Goal: Use online tool/utility: Use online tool/utility

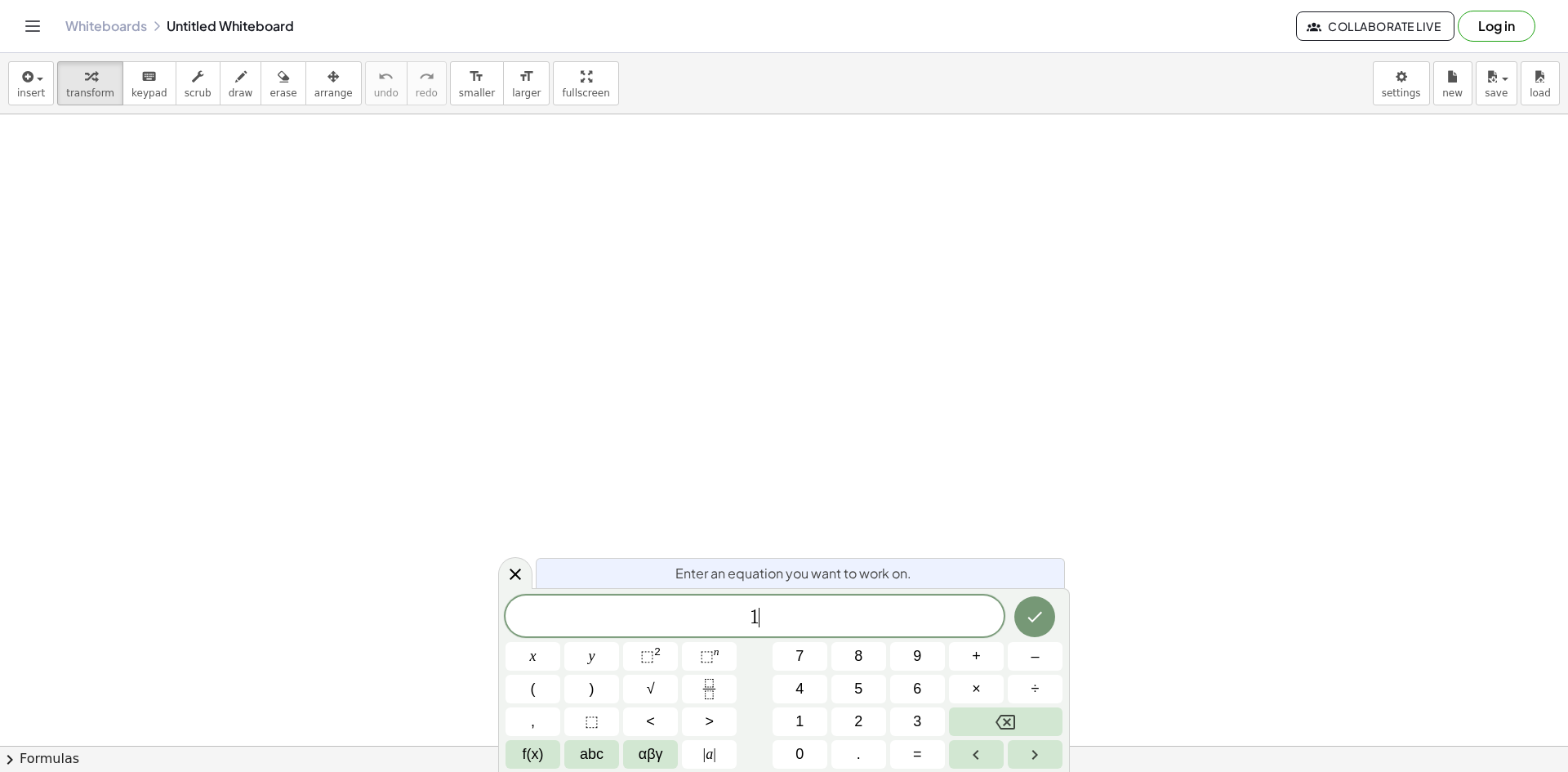
scroll to position [3, 0]
click at [651, 666] on span "⬚ 2" at bounding box center [650, 656] width 20 height 22
click at [1042, 651] on button "–" at bounding box center [1035, 657] width 55 height 29
click at [527, 693] on button "(" at bounding box center [532, 690] width 55 height 29
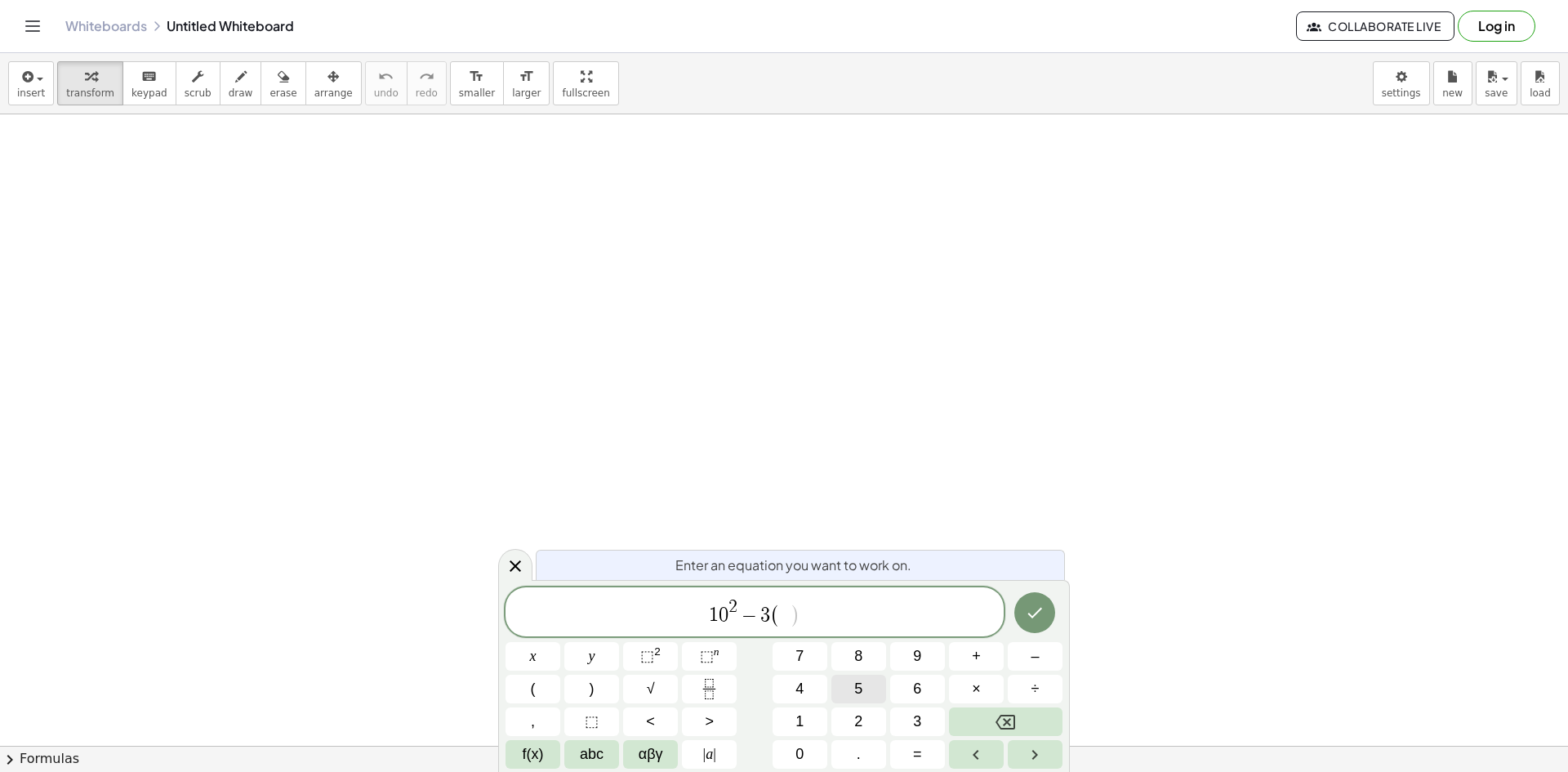
click at [853, 701] on button "5" at bounding box center [859, 690] width 55 height 29
click at [531, 685] on span "(" at bounding box center [533, 689] width 5 height 22
click at [979, 659] on span "+" at bounding box center [975, 656] width 9 height 22
click at [984, 689] on button "×" at bounding box center [976, 690] width 55 height 29
click at [600, 693] on button ")" at bounding box center [592, 690] width 55 height 29
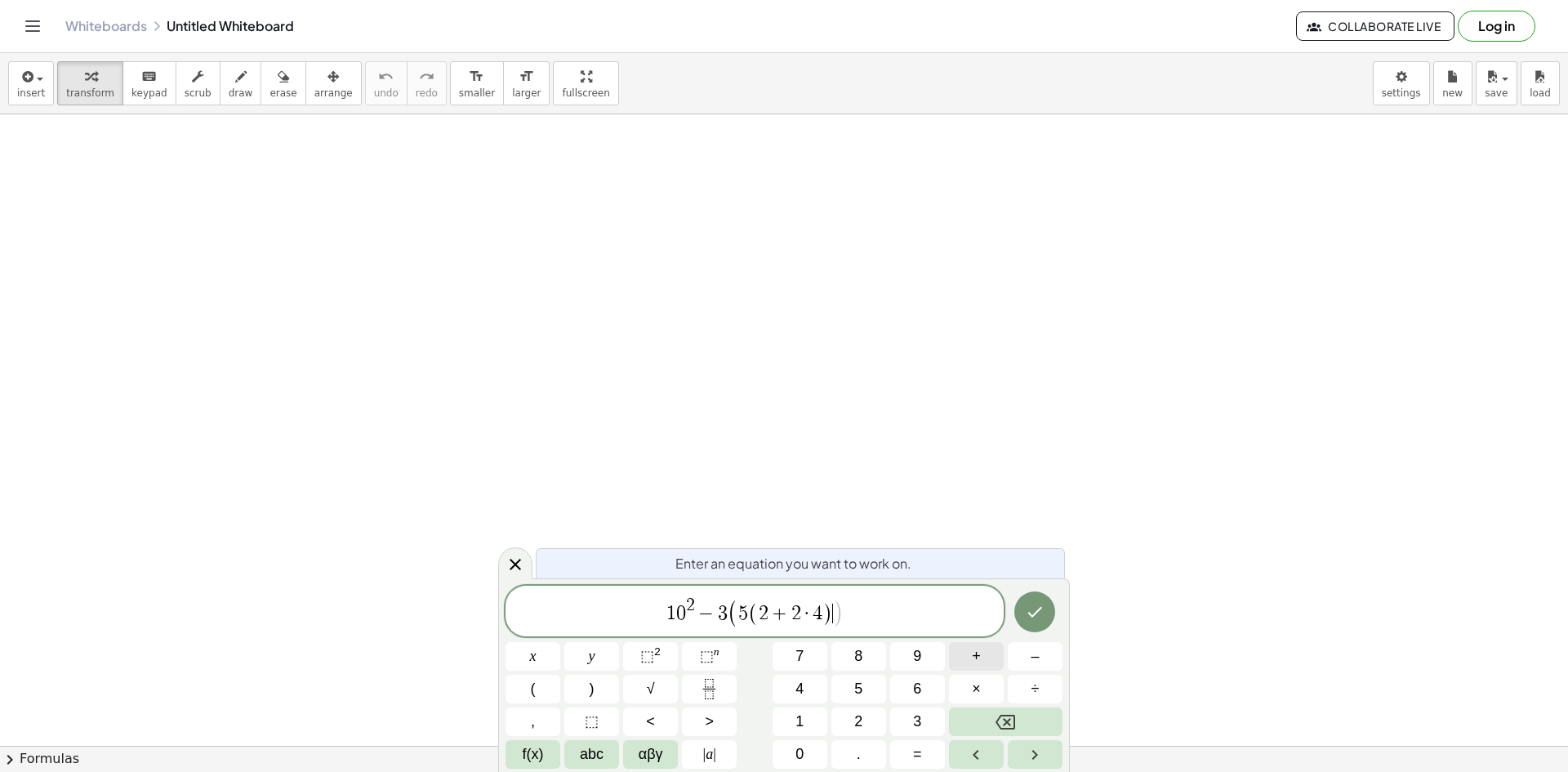
click at [973, 657] on span "+" at bounding box center [975, 656] width 9 height 22
click at [544, 688] on button "(" at bounding box center [532, 690] width 55 height 29
click at [923, 693] on button "6" at bounding box center [917, 690] width 55 height 29
click at [1056, 653] on button "–" at bounding box center [1035, 657] width 55 height 29
click at [908, 726] on button "3" at bounding box center [917, 722] width 55 height 29
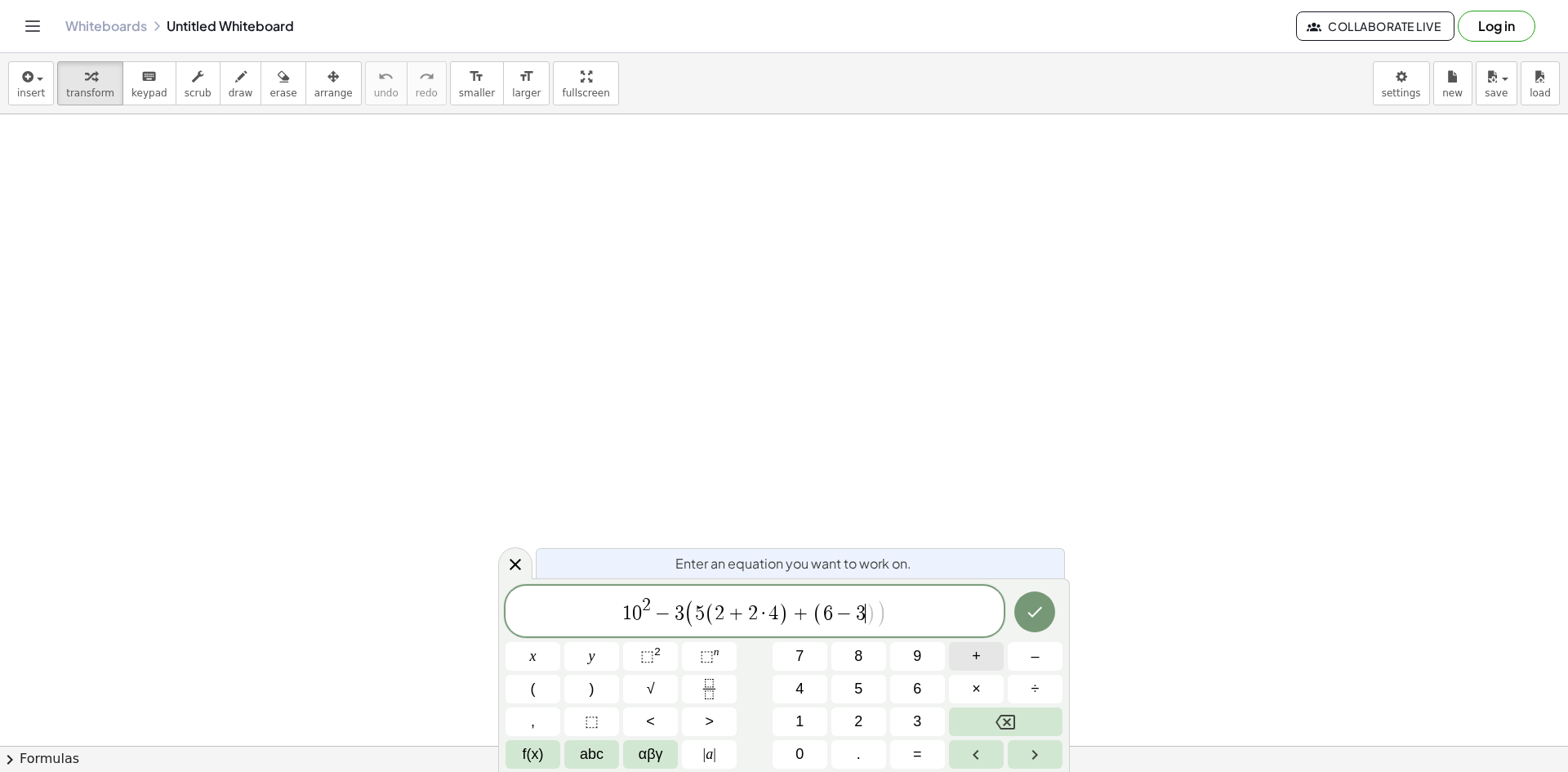
click at [979, 660] on span "+" at bounding box center [975, 656] width 9 height 22
click at [599, 688] on button ")" at bounding box center [592, 690] width 55 height 29
click at [983, 689] on button "×" at bounding box center [976, 690] width 55 height 29
click at [967, 657] on button "+" at bounding box center [976, 657] width 55 height 29
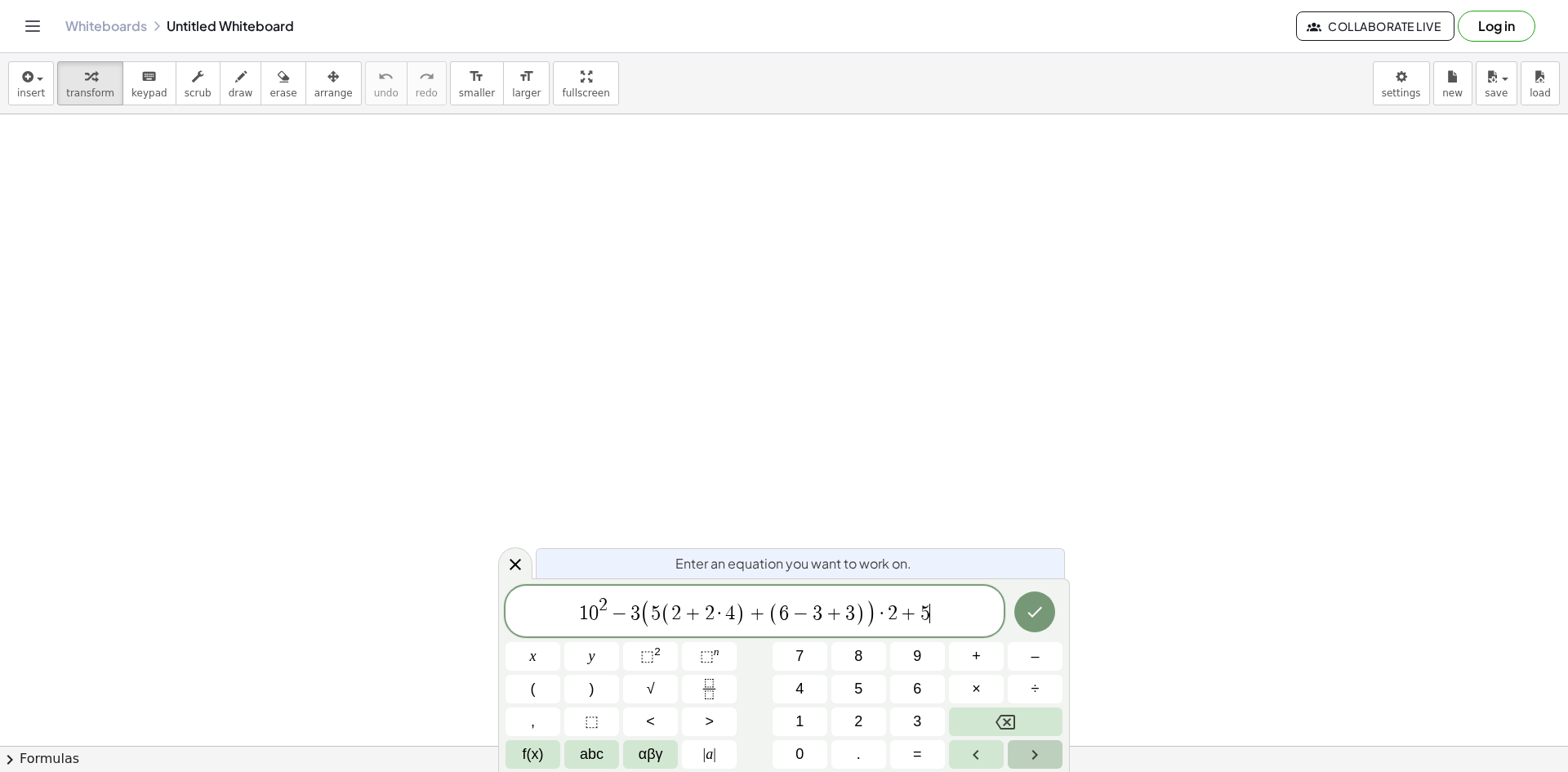
click at [1029, 748] on icon "Right arrow" at bounding box center [1035, 755] width 19 height 19
click at [1017, 685] on button "÷" at bounding box center [1035, 690] width 55 height 29
click at [531, 693] on span "(" at bounding box center [533, 689] width 5 height 22
click at [977, 654] on span "+" at bounding box center [975, 656] width 9 height 22
click at [1024, 655] on button "–" at bounding box center [1035, 657] width 55 height 29
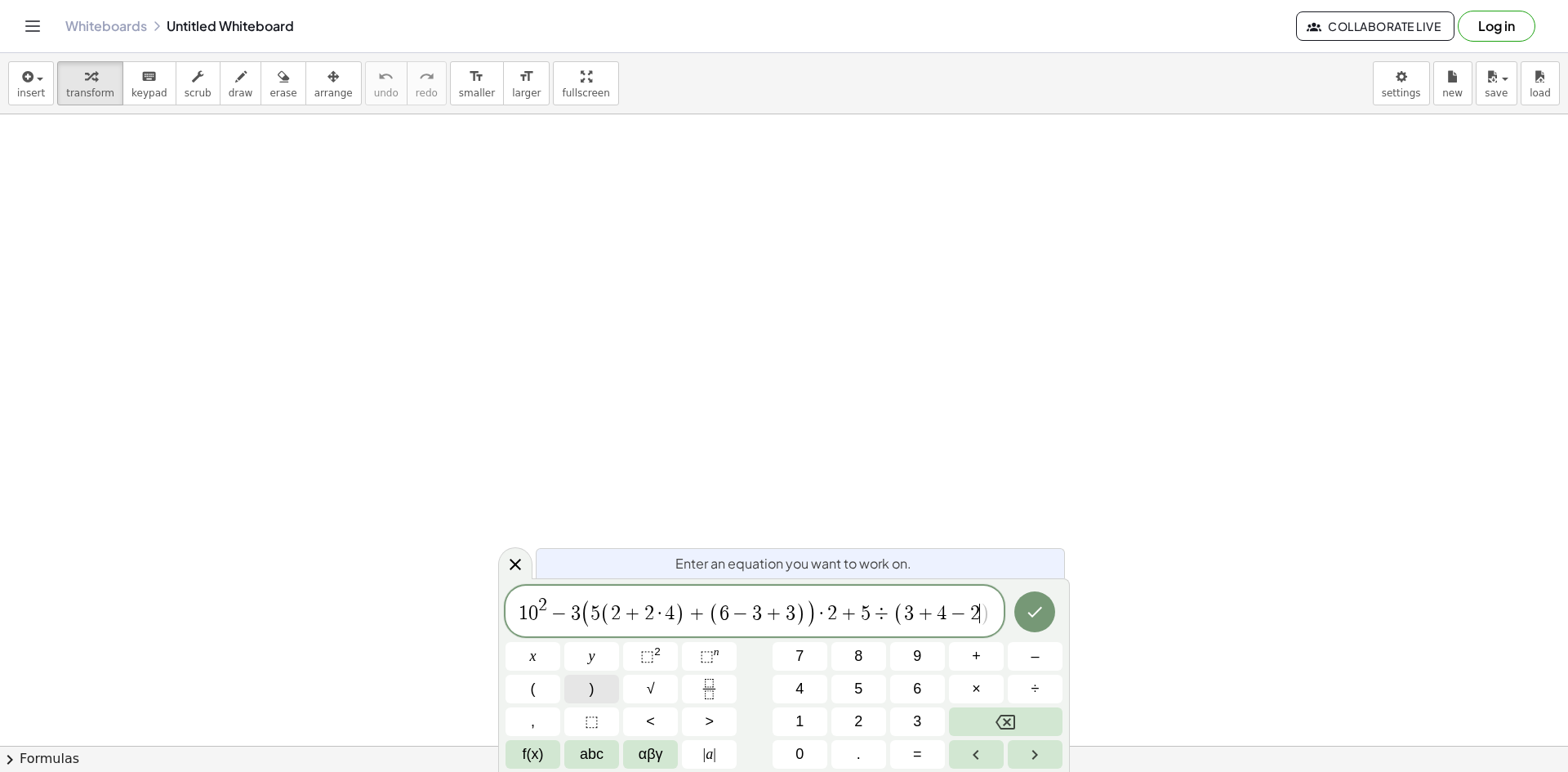
click at [599, 691] on button ")" at bounding box center [592, 690] width 55 height 29
click at [631, 666] on button "⬚ 2" at bounding box center [650, 657] width 55 height 29
click at [1028, 656] on button "–" at bounding box center [1035, 657] width 55 height 29
click at [526, 689] on button "(" at bounding box center [532, 690] width 55 height 29
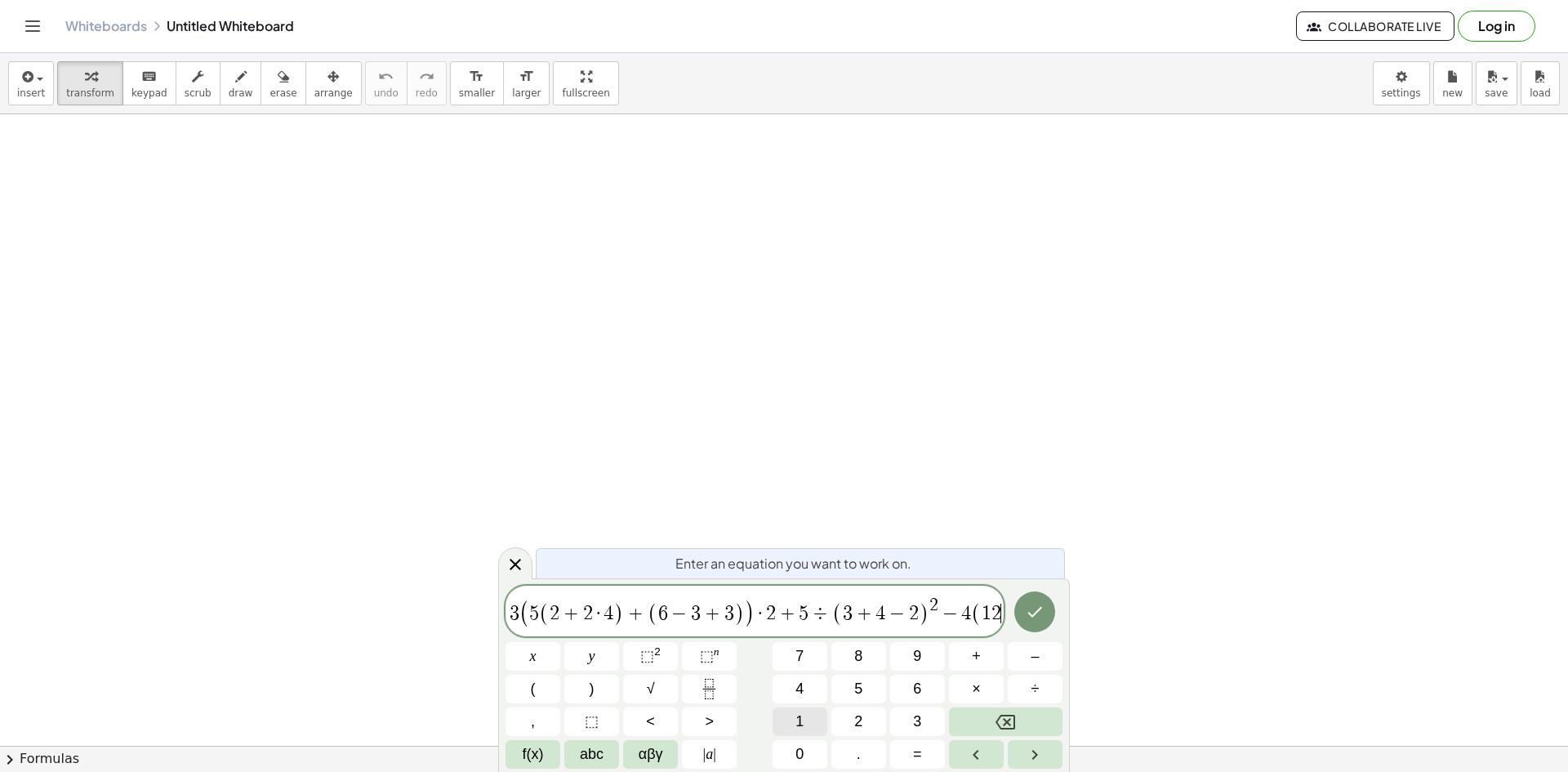
scroll to position [0, 59]
click at [981, 695] on button "×" at bounding box center [976, 690] width 55 height 29
click at [1028, 659] on button "–" at bounding box center [1035, 657] width 55 height 29
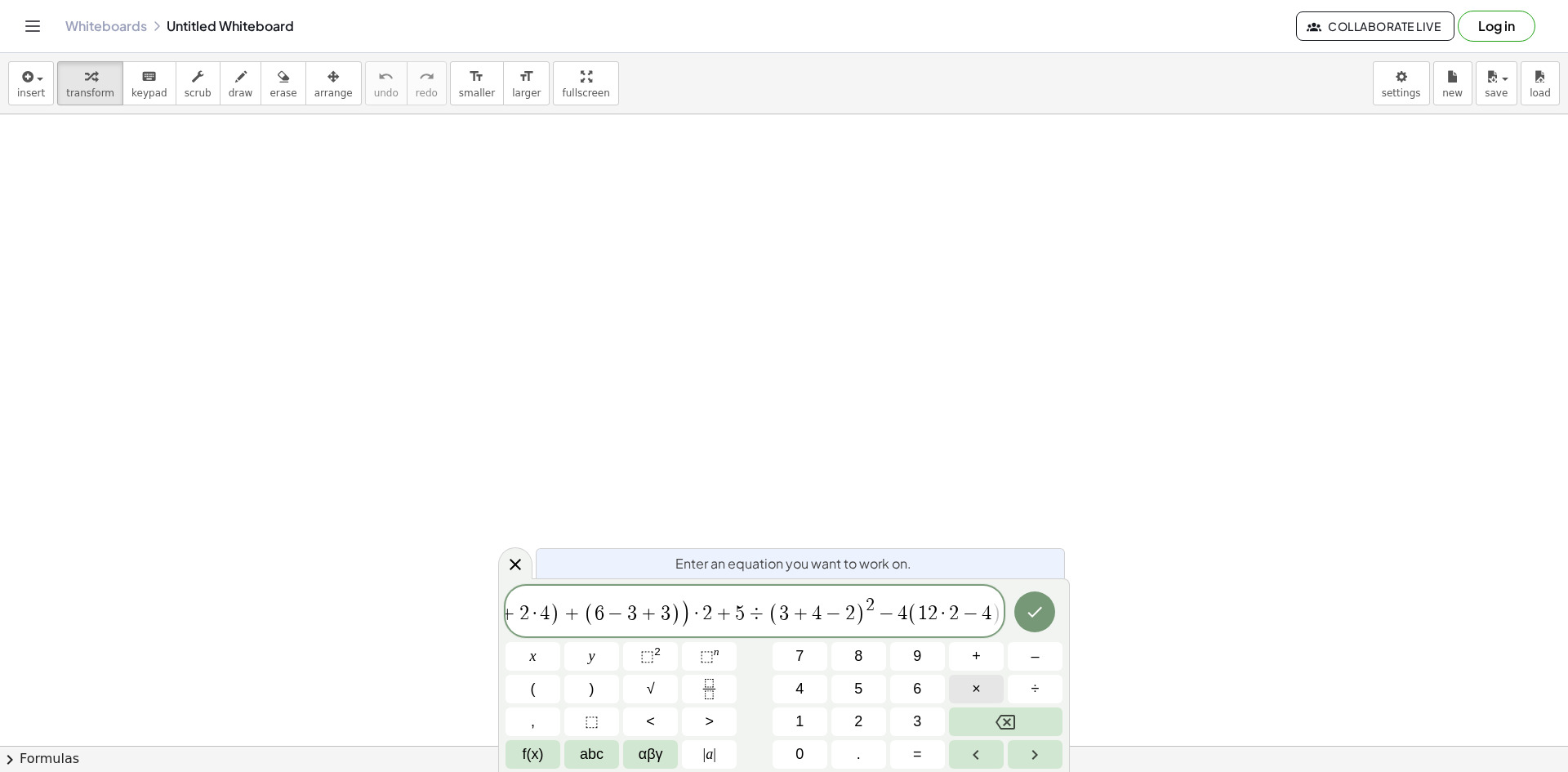
click at [984, 683] on button "×" at bounding box center [976, 690] width 55 height 29
click at [586, 682] on button ")" at bounding box center [592, 690] width 55 height 29
click at [963, 688] on button "×" at bounding box center [976, 690] width 55 height 29
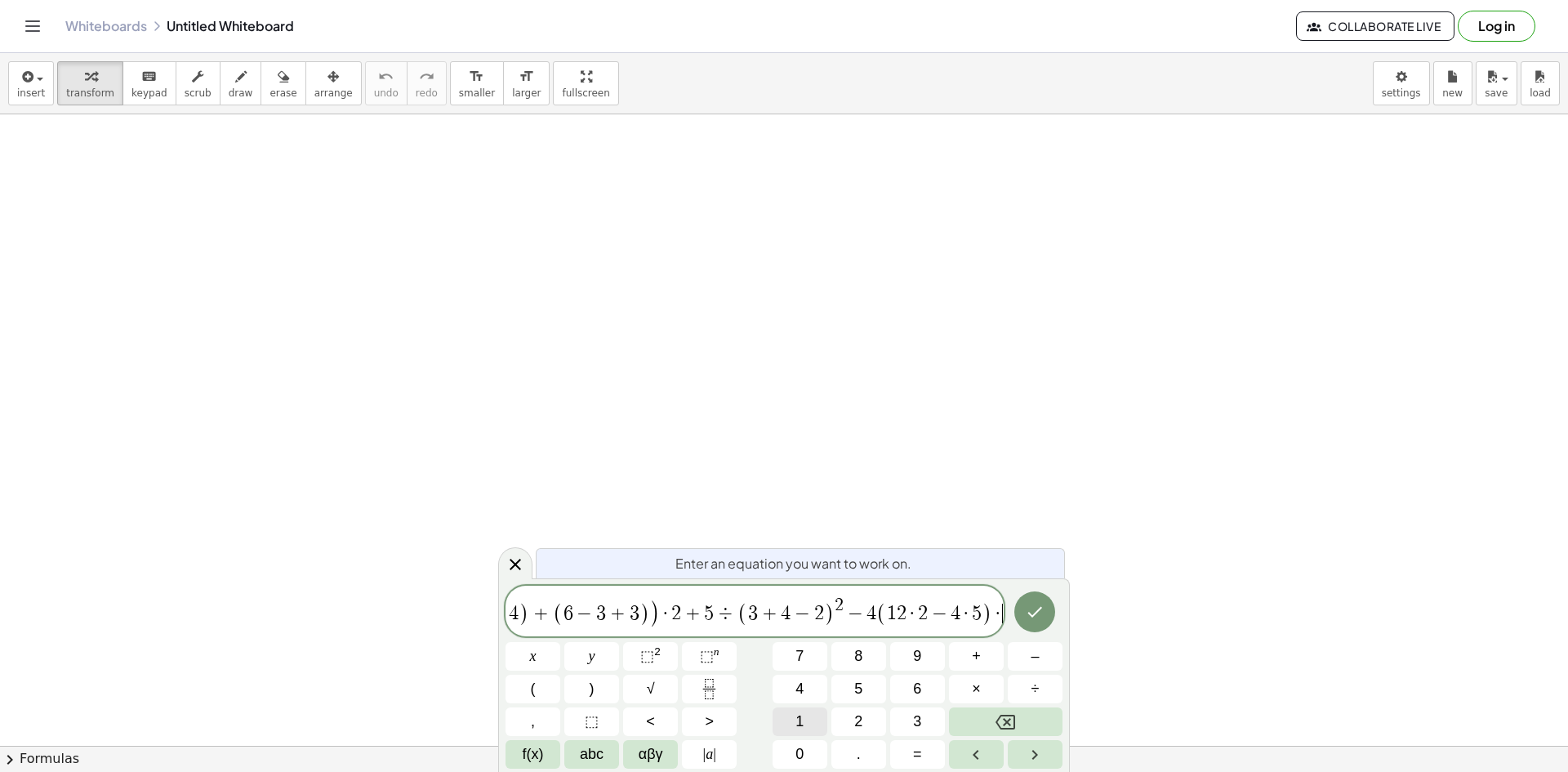
click at [804, 723] on button "1" at bounding box center [799, 722] width 55 height 29
click at [710, 667] on span "⬚ n" at bounding box center [709, 656] width 19 height 22
click at [1043, 616] on icon "Done" at bounding box center [1035, 612] width 19 height 19
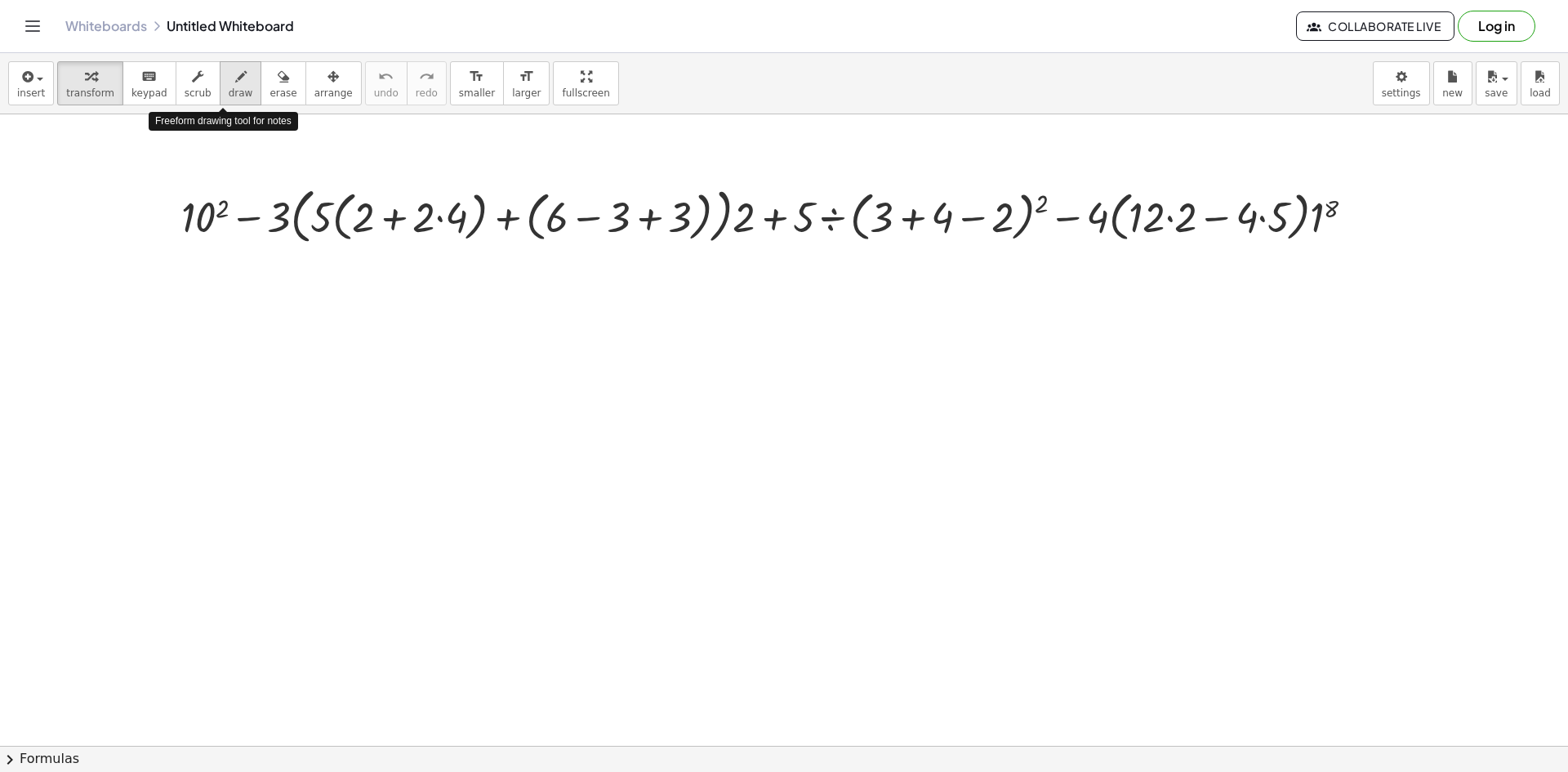
click at [235, 80] on icon "button" at bounding box center [241, 77] width 11 height 19
drag, startPoint x: 438, startPoint y: 248, endPoint x: 435, endPoint y: 260, distance: 12.4
drag, startPoint x: 398, startPoint y: 277, endPoint x: 422, endPoint y: 260, distance: 29.4
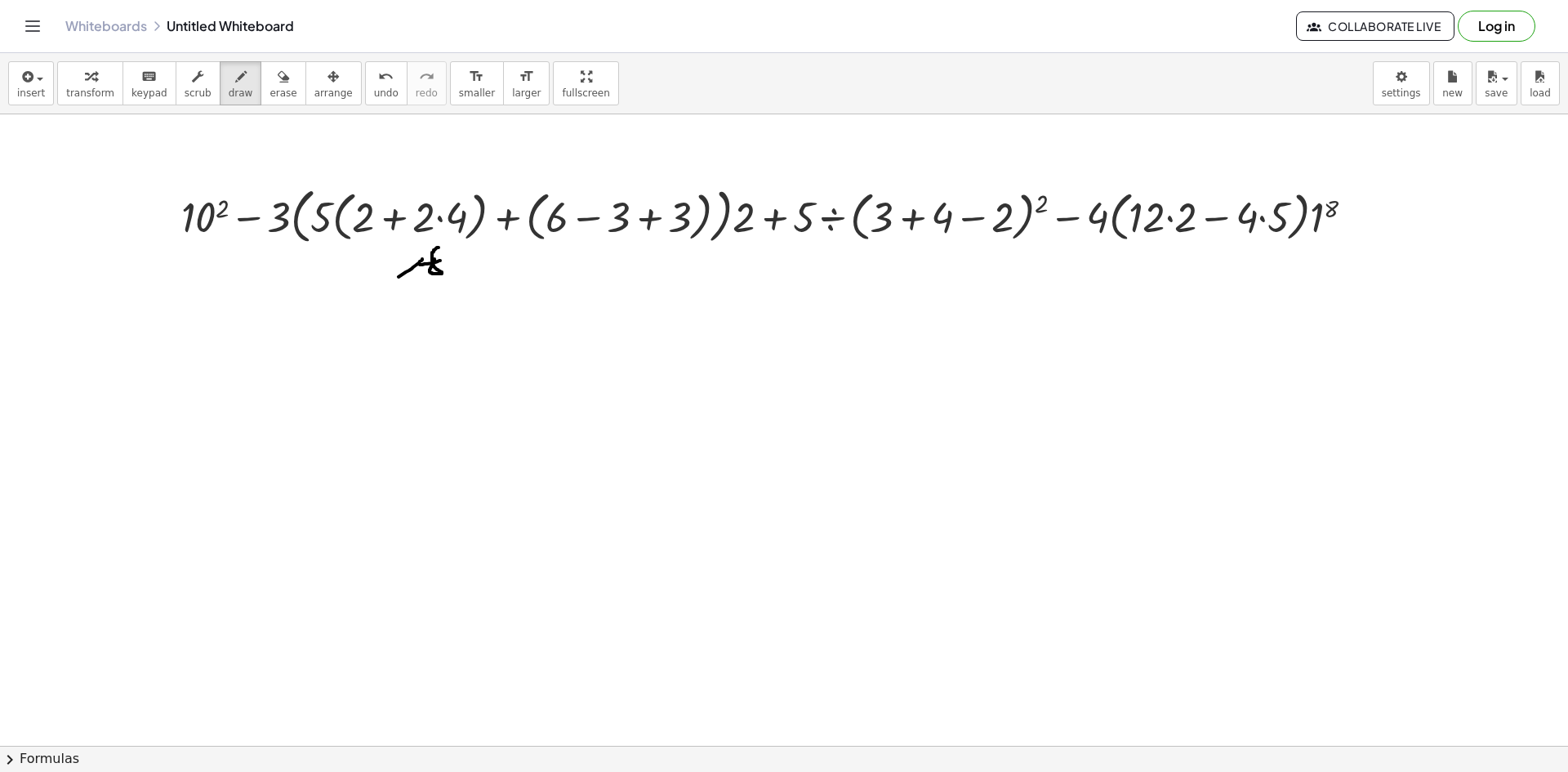
drag, startPoint x: 440, startPoint y: 261, endPoint x: 404, endPoint y: 258, distance: 36.1
drag, startPoint x: 376, startPoint y: 293, endPoint x: 375, endPoint y: 319, distance: 26.0
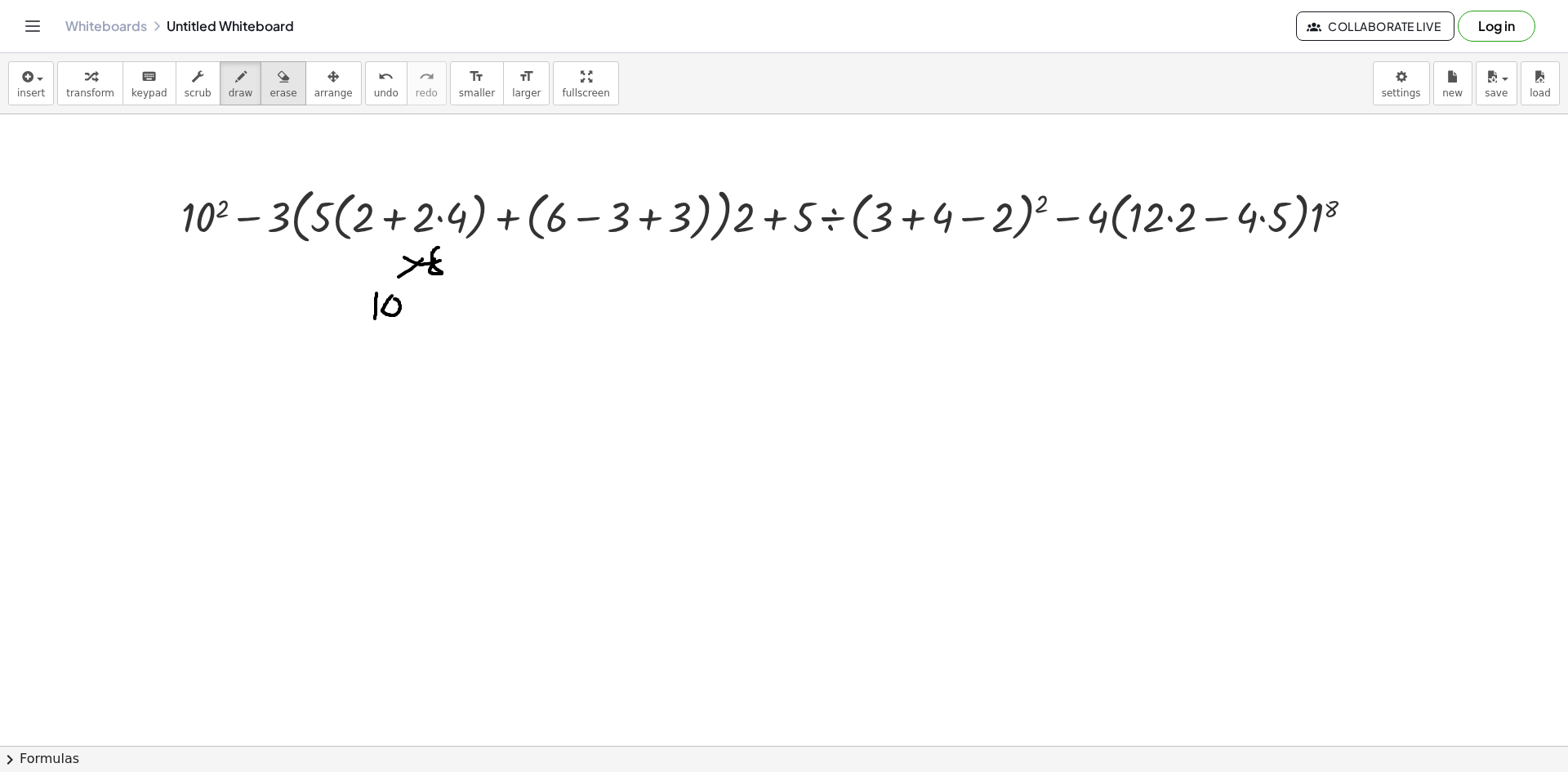
click at [270, 93] on span "erase" at bounding box center [283, 93] width 27 height 11
drag, startPoint x: 421, startPoint y: 271, endPoint x: 370, endPoint y: 306, distance: 61.9
click at [239, 95] on button "draw" at bounding box center [241, 83] width 42 height 44
drag, startPoint x: 392, startPoint y: 270, endPoint x: 387, endPoint y: 287, distance: 17.7
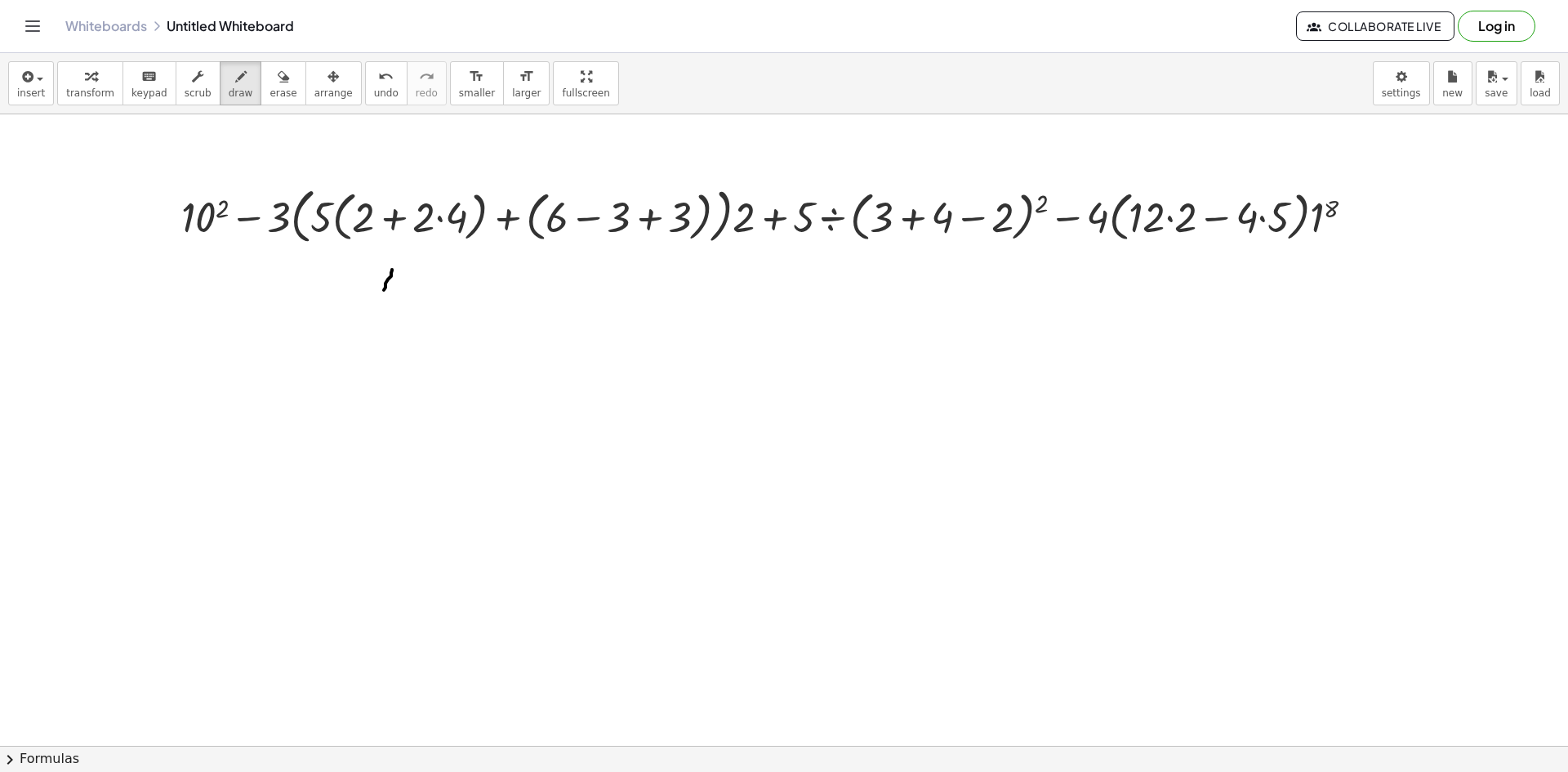
drag, startPoint x: 619, startPoint y: 254, endPoint x: 592, endPoint y: 307, distance: 59.5
click at [260, 80] on button "erase" at bounding box center [282, 83] width 45 height 44
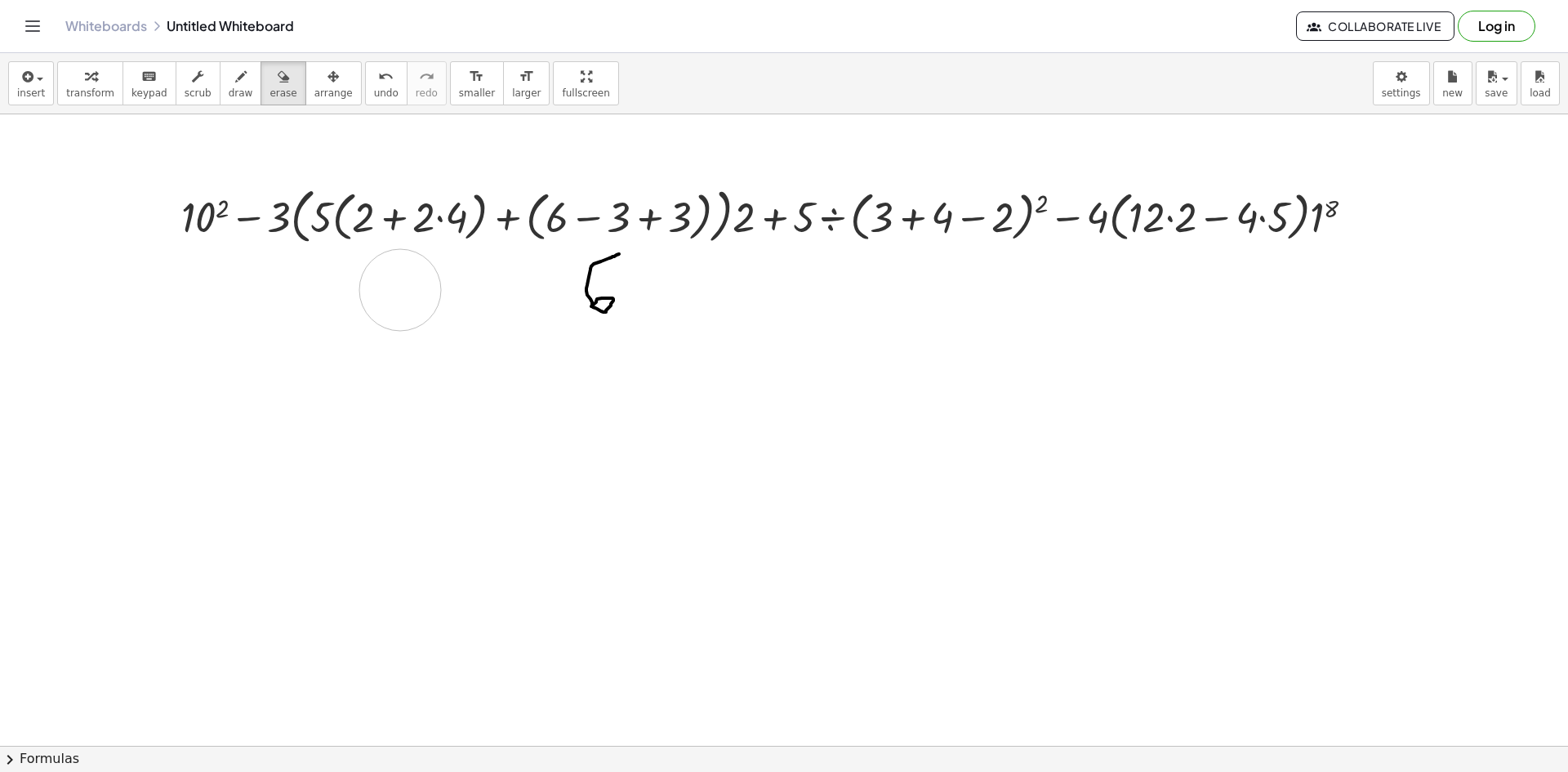
drag, startPoint x: 458, startPoint y: 284, endPoint x: 400, endPoint y: 290, distance: 58.3
click at [229, 95] on span "draw" at bounding box center [241, 93] width 25 height 11
drag, startPoint x: 372, startPoint y: 269, endPoint x: 380, endPoint y: 295, distance: 27.2
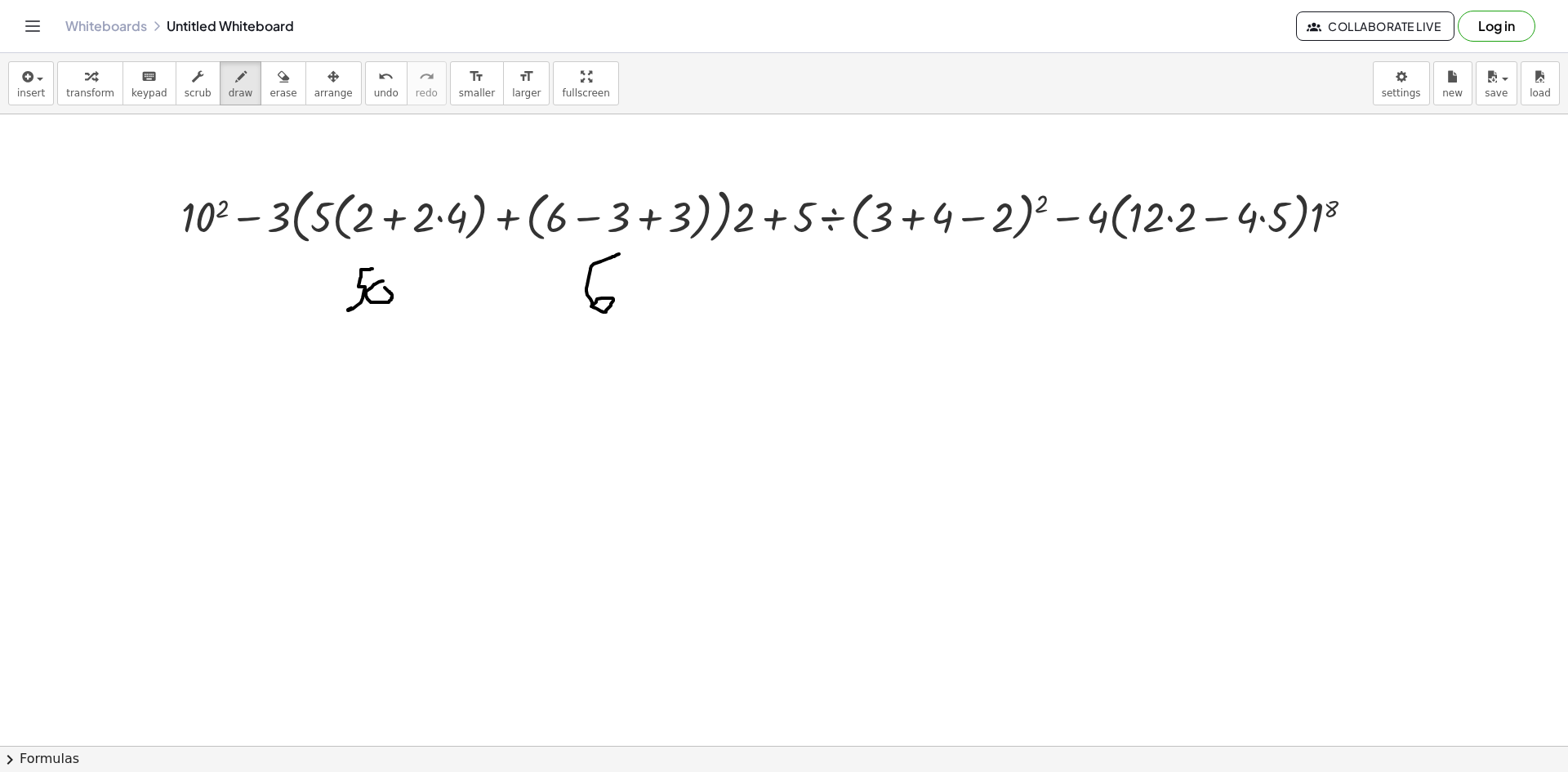
click at [274, 102] on button "erase" at bounding box center [282, 83] width 45 height 44
drag, startPoint x: 315, startPoint y: 266, endPoint x: 616, endPoint y: 293, distance: 302.2
click at [237, 92] on button "draw" at bounding box center [241, 83] width 42 height 44
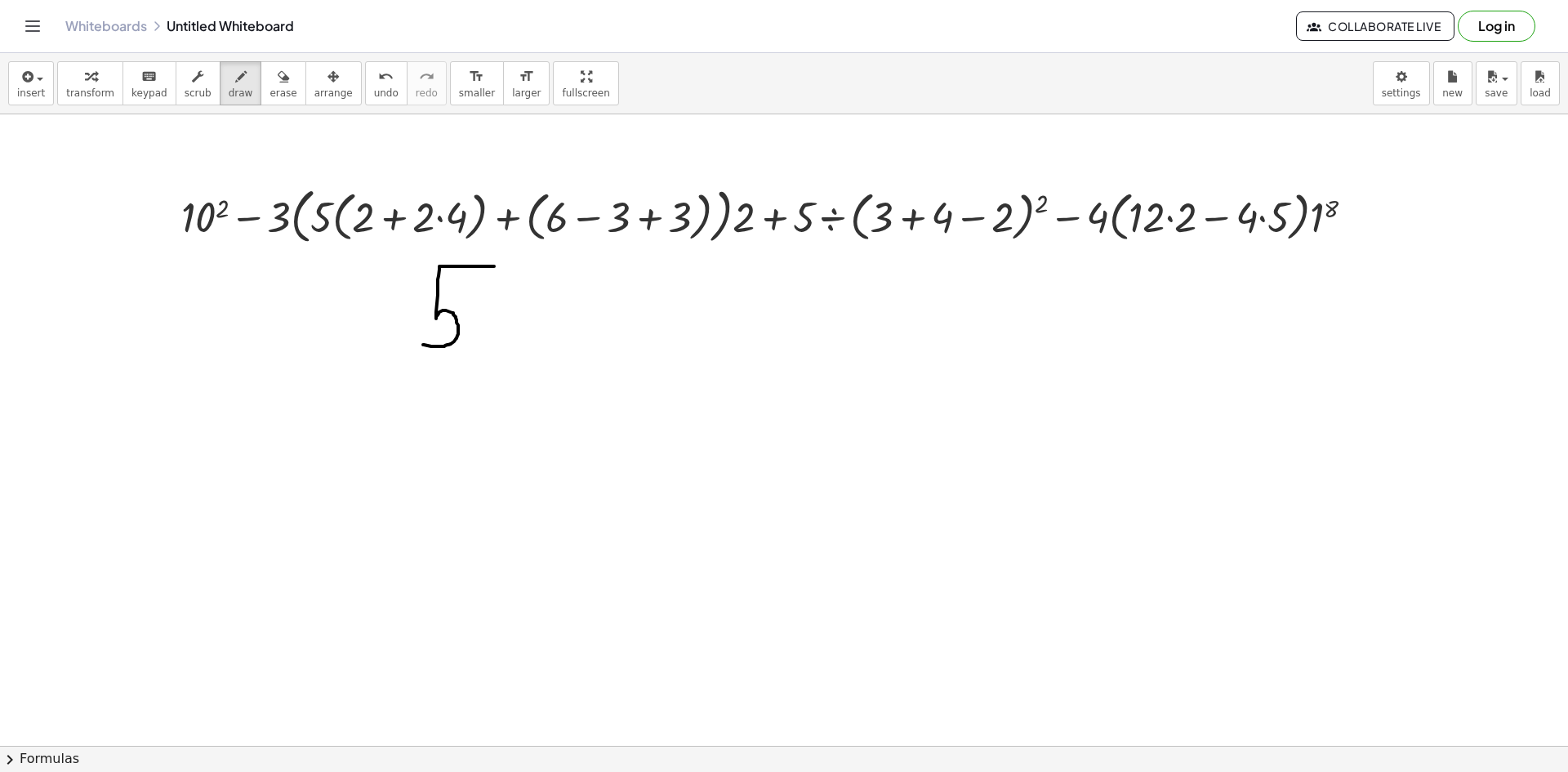
drag, startPoint x: 494, startPoint y: 266, endPoint x: 536, endPoint y: 303, distance: 56.0
drag, startPoint x: 533, startPoint y: 265, endPoint x: 521, endPoint y: 332, distance: 68.1
drag, startPoint x: 168, startPoint y: 291, endPoint x: 167, endPoint y: 317, distance: 26.0
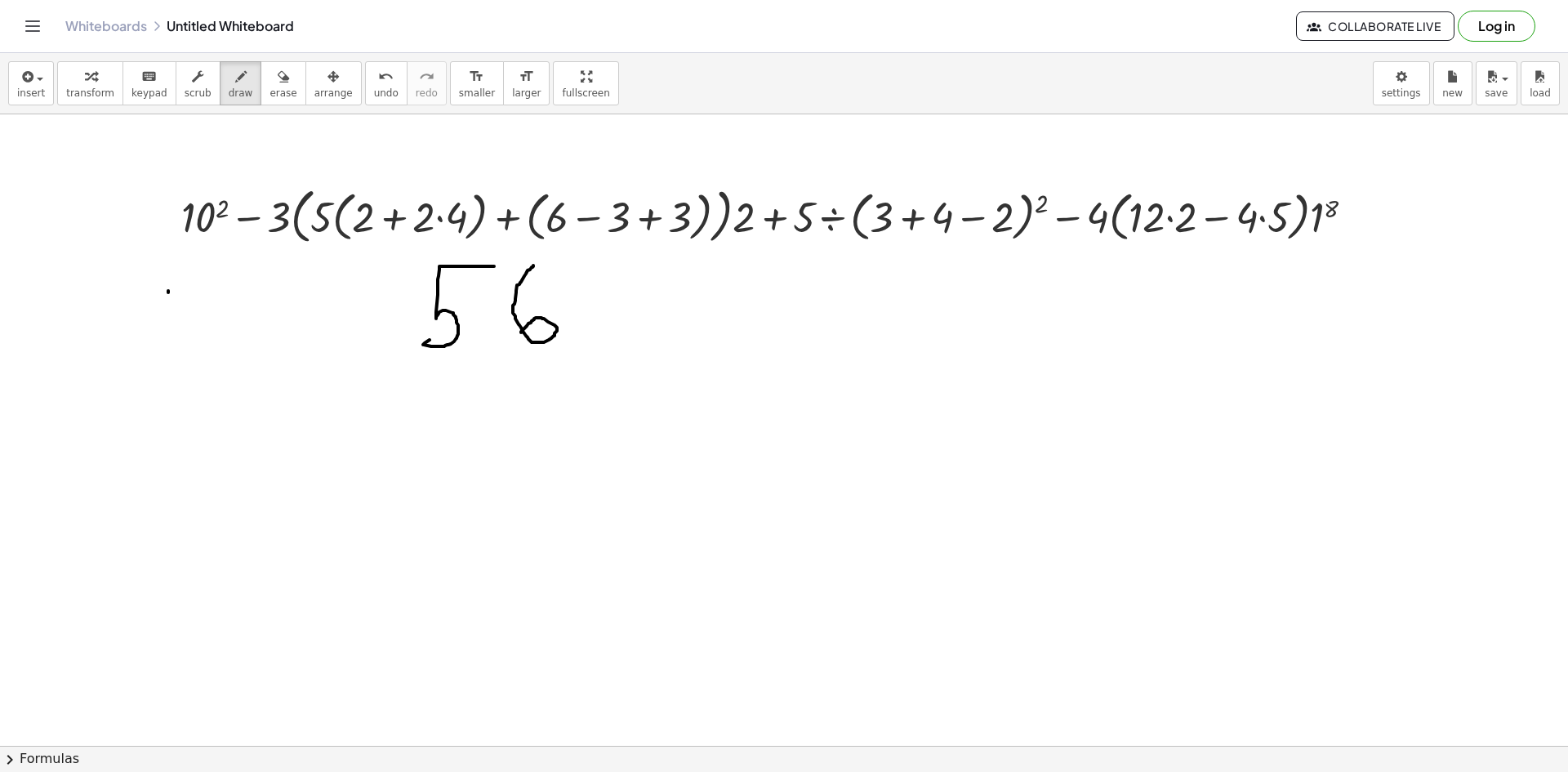
drag, startPoint x: 183, startPoint y: 293, endPoint x: 191, endPoint y: 292, distance: 8.1
click at [260, 76] on button "erase" at bounding box center [282, 83] width 45 height 44
drag, startPoint x: 178, startPoint y: 315, endPoint x: 187, endPoint y: 289, distance: 27.5
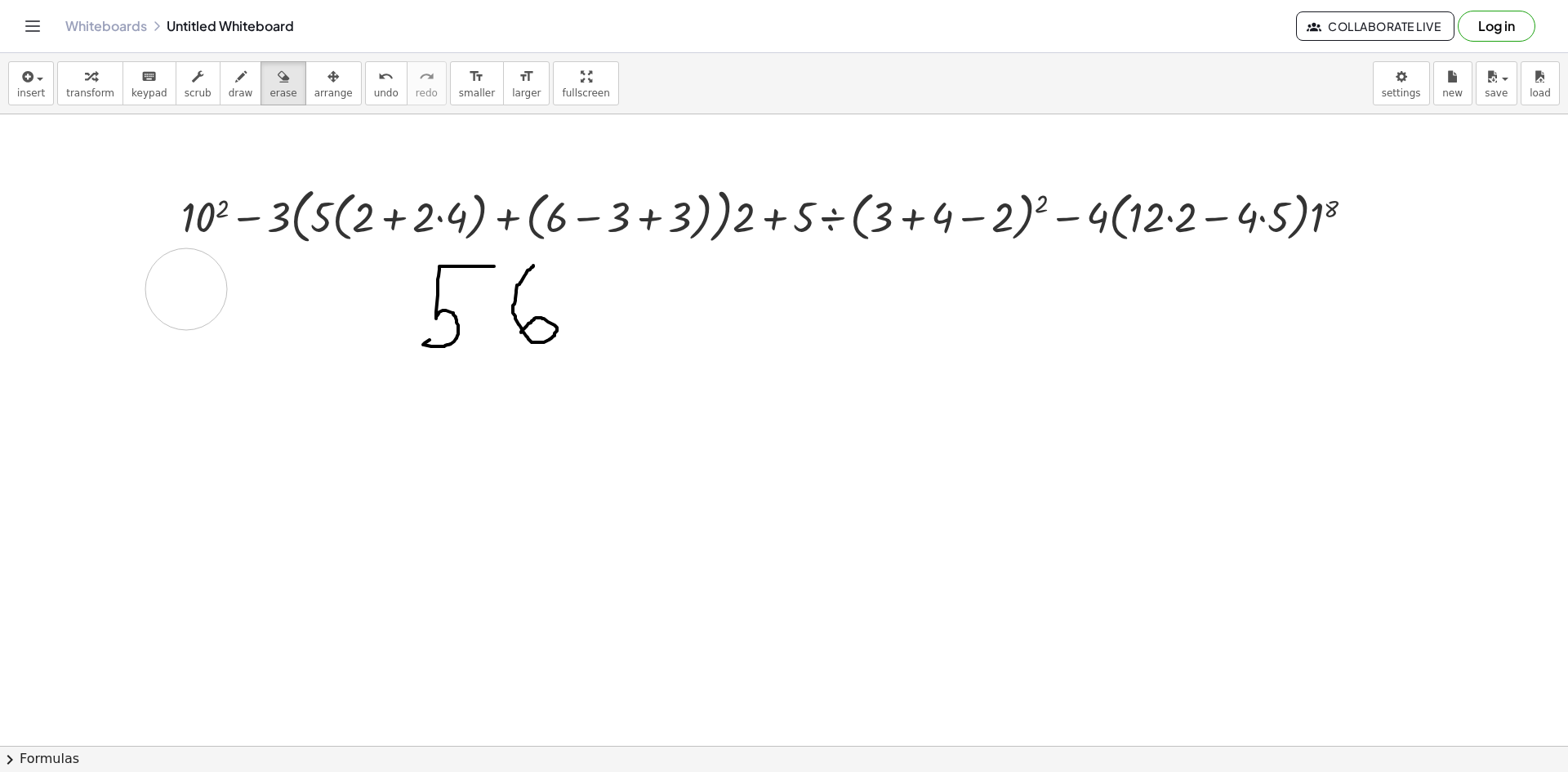
click at [235, 75] on icon "button" at bounding box center [241, 77] width 11 height 19
drag, startPoint x: 215, startPoint y: 268, endPoint x: 226, endPoint y: 315, distance: 48.3
drag, startPoint x: 236, startPoint y: 269, endPoint x: 242, endPoint y: 316, distance: 47.4
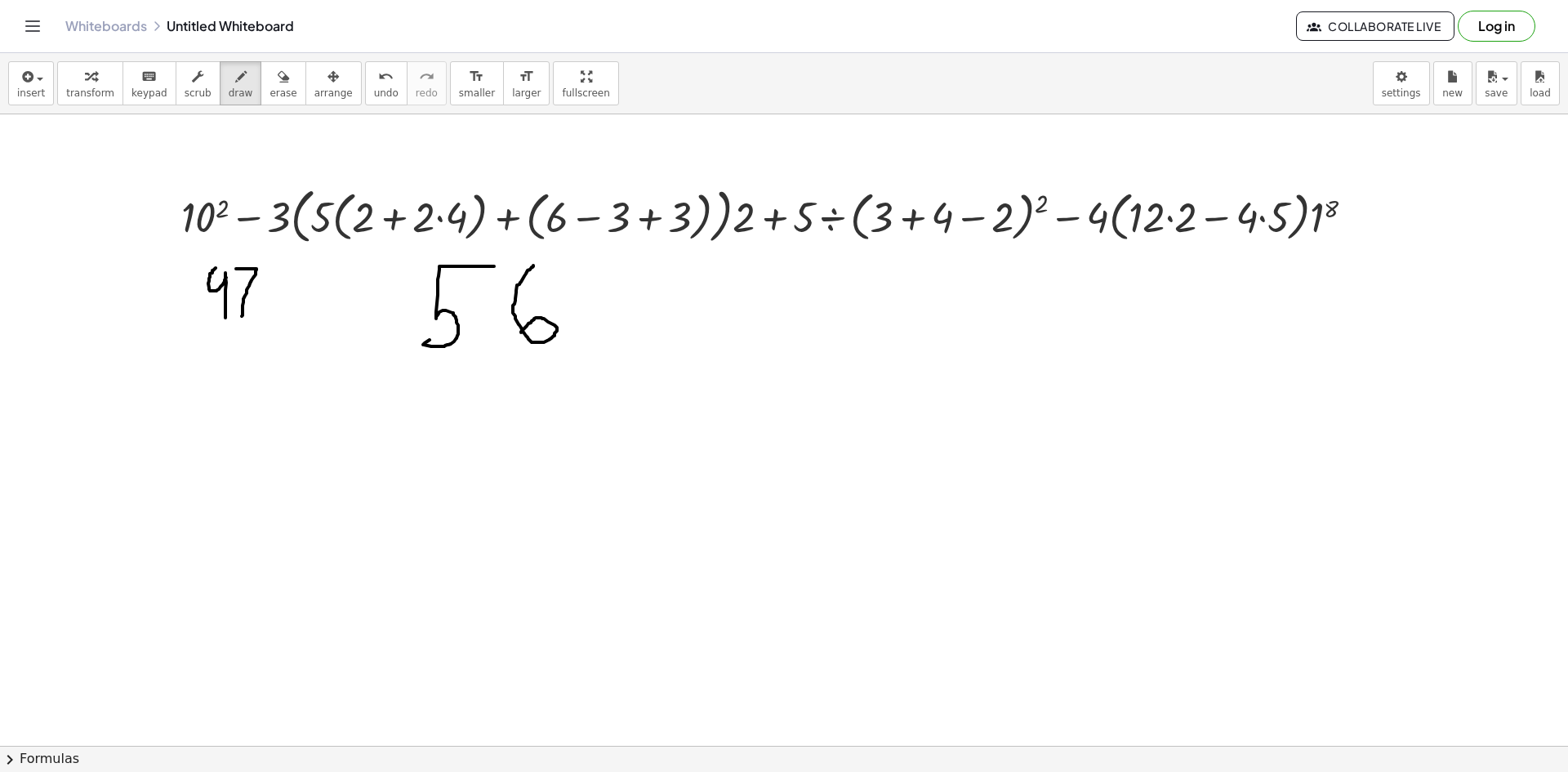
drag, startPoint x: 257, startPoint y: 87, endPoint x: 337, endPoint y: 144, distance: 98.2
click at [270, 87] on span "erase" at bounding box center [283, 93] width 27 height 11
drag, startPoint x: 428, startPoint y: 292, endPoint x: 412, endPoint y: 337, distance: 47.8
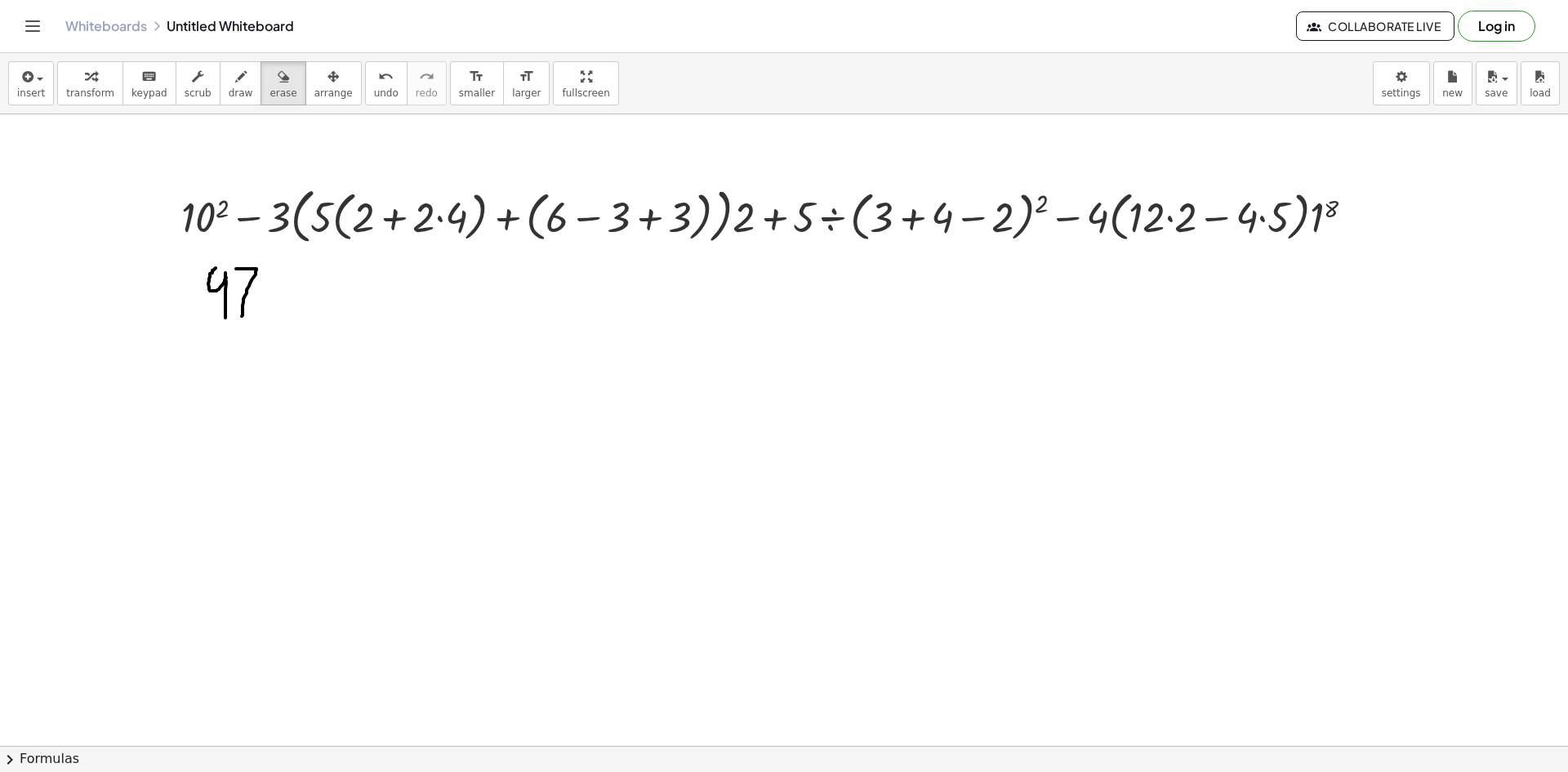
drag, startPoint x: 230, startPoint y: 92, endPoint x: 329, endPoint y: 215, distance: 157.9
click at [230, 92] on span "draw" at bounding box center [241, 93] width 25 height 11
drag, startPoint x: 499, startPoint y: 282, endPoint x: 501, endPoint y: 299, distance: 17.1
drag, startPoint x: 514, startPoint y: 275, endPoint x: 511, endPoint y: 300, distance: 25.2
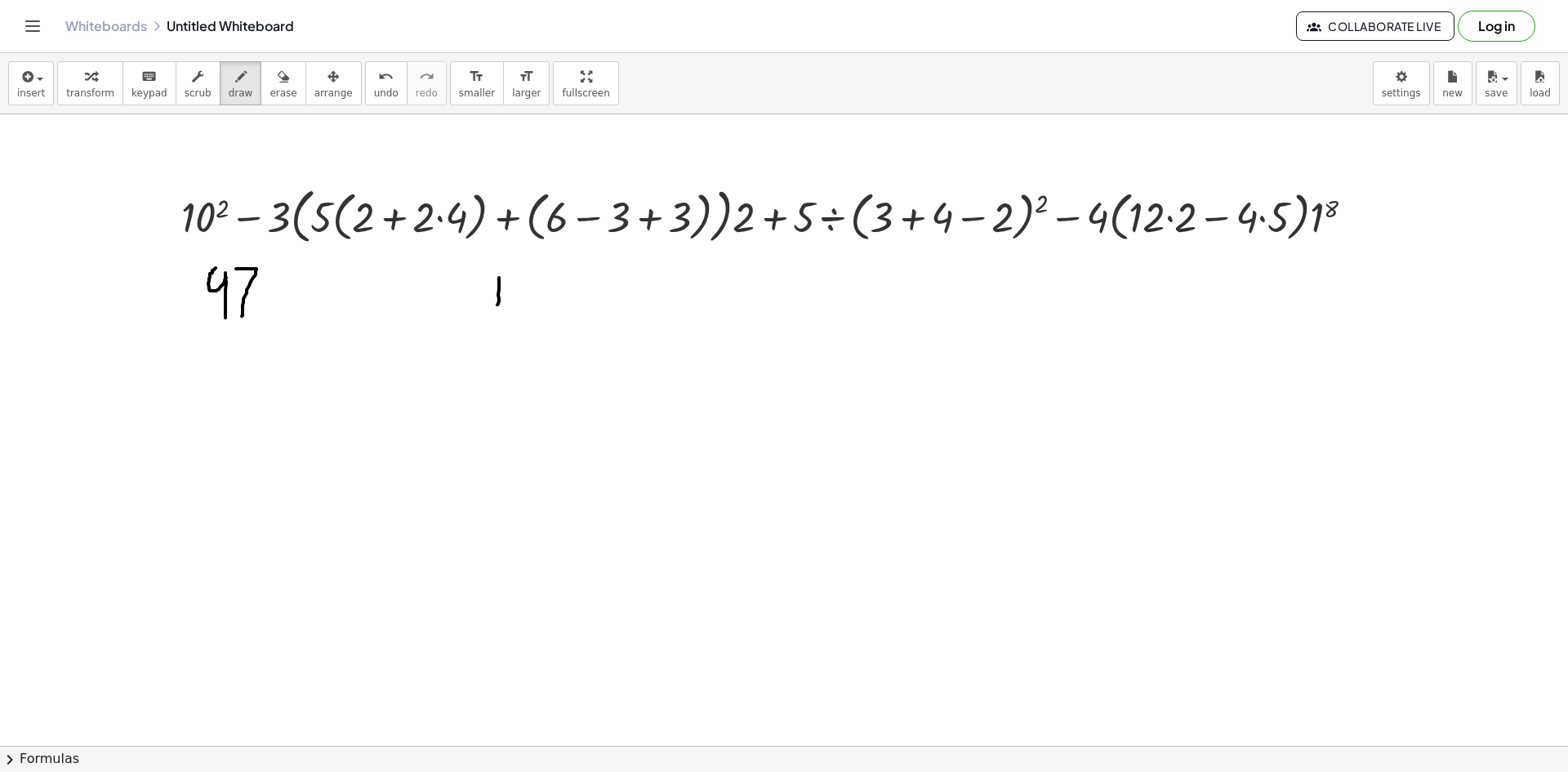
drag, startPoint x: 524, startPoint y: 276, endPoint x: 525, endPoint y: 321, distance: 45.0
drag, startPoint x: 203, startPoint y: 306, endPoint x: 554, endPoint y: 293, distance: 351.2
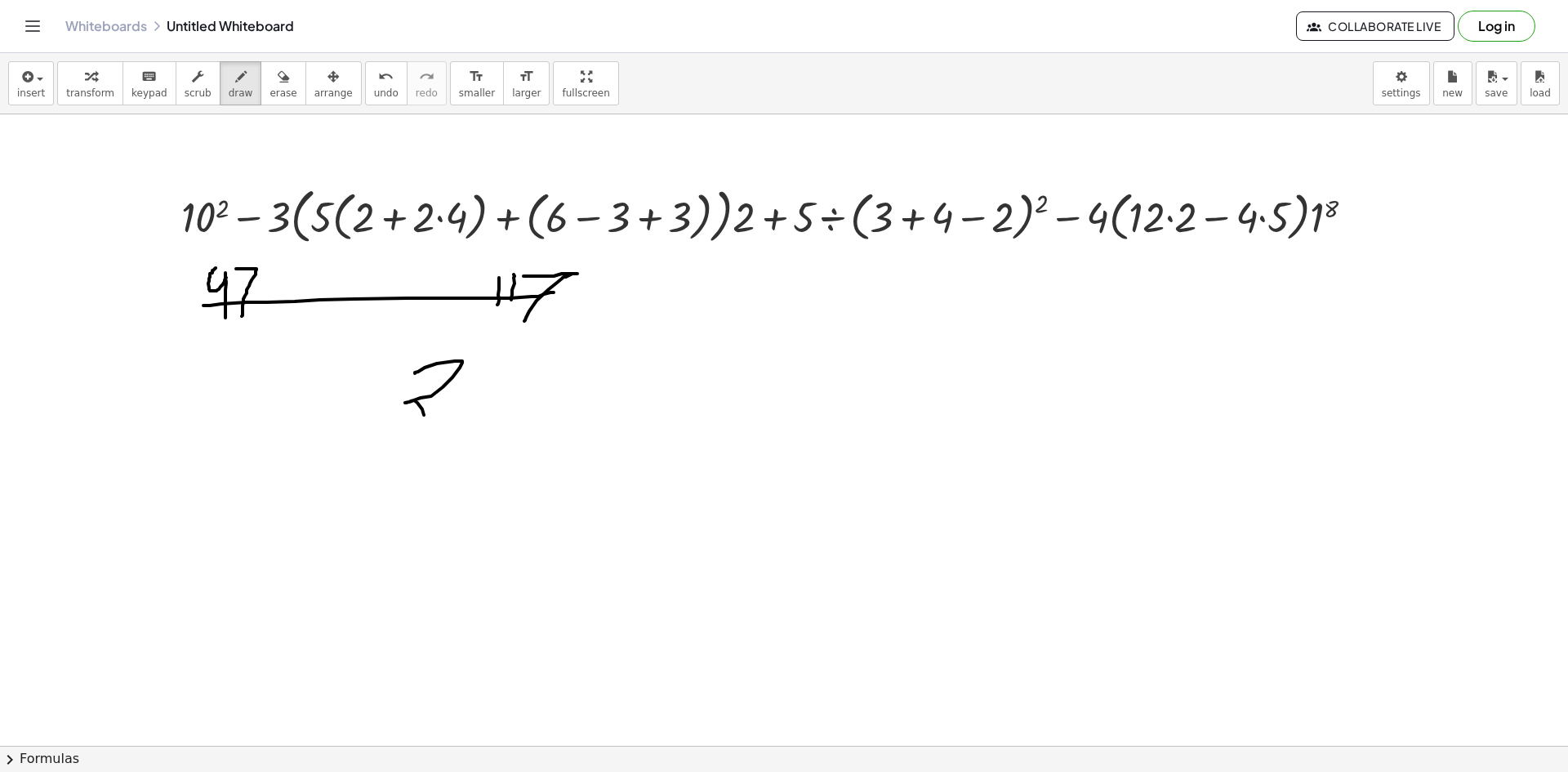
drag, startPoint x: 415, startPoint y: 374, endPoint x: 516, endPoint y: 371, distance: 101.0
drag, startPoint x: 482, startPoint y: 371, endPoint x: 476, endPoint y: 396, distance: 25.7
drag, startPoint x: 501, startPoint y: 370, endPoint x: 526, endPoint y: 426, distance: 61.3
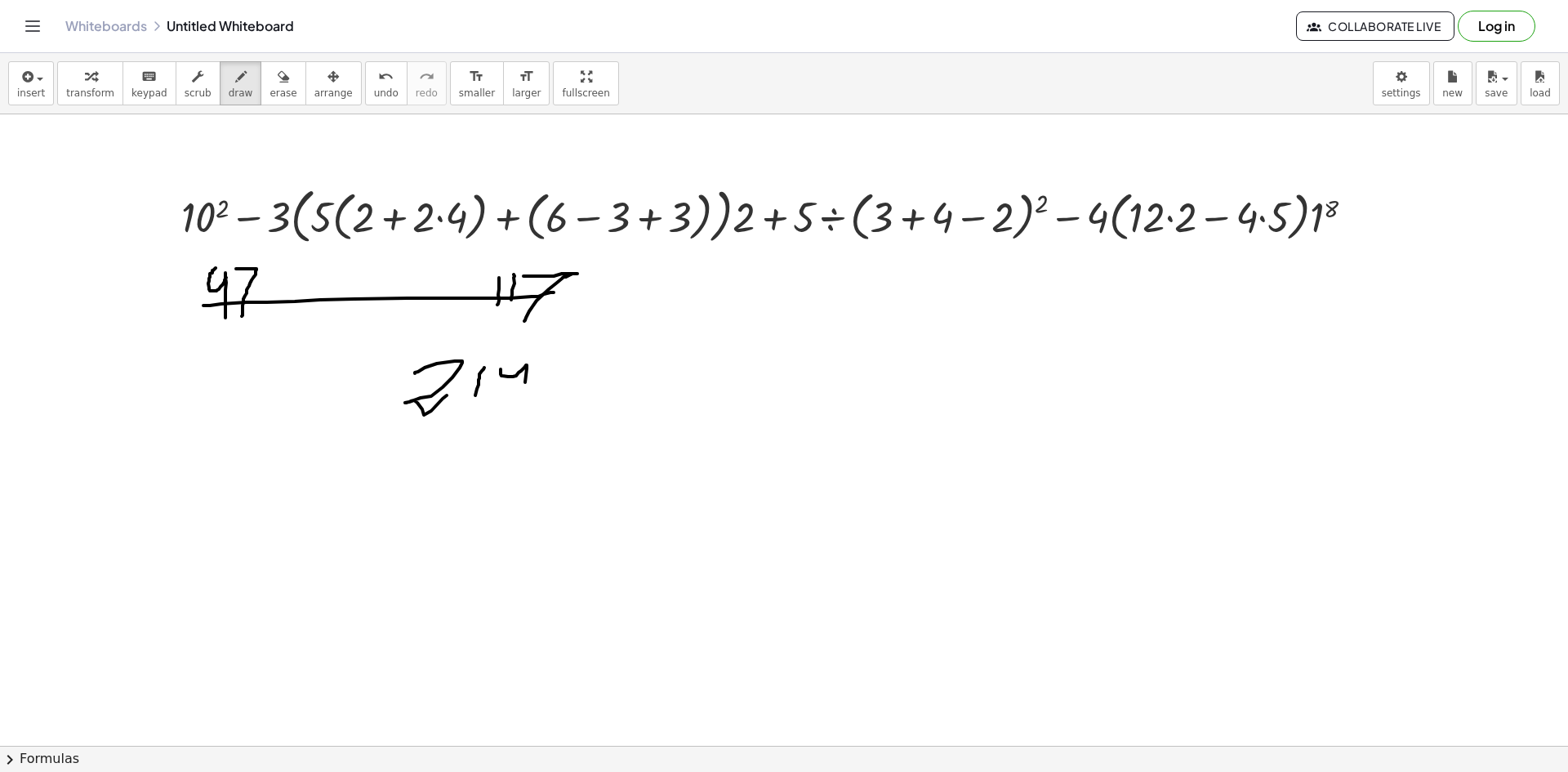
drag, startPoint x: 964, startPoint y: 279, endPoint x: 970, endPoint y: 248, distance: 31.6
drag, startPoint x: 961, startPoint y: 250, endPoint x: 970, endPoint y: 261, distance: 14.2
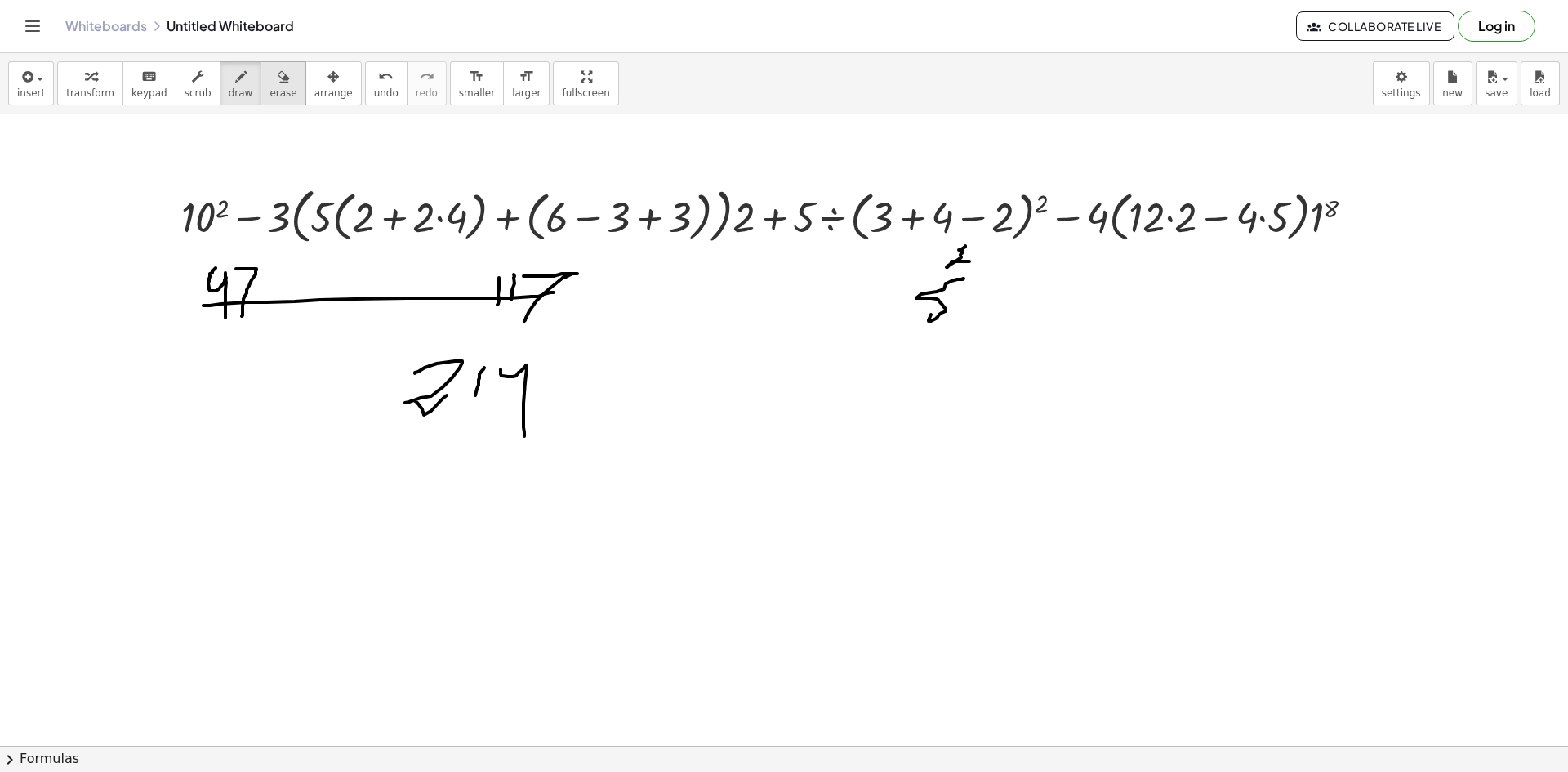
click at [270, 87] on span "erase" at bounding box center [283, 93] width 27 height 11
click at [235, 100] on button "draw" at bounding box center [241, 83] width 42 height 44
drag, startPoint x: 888, startPoint y: 265, endPoint x: 919, endPoint y: 288, distance: 38.6
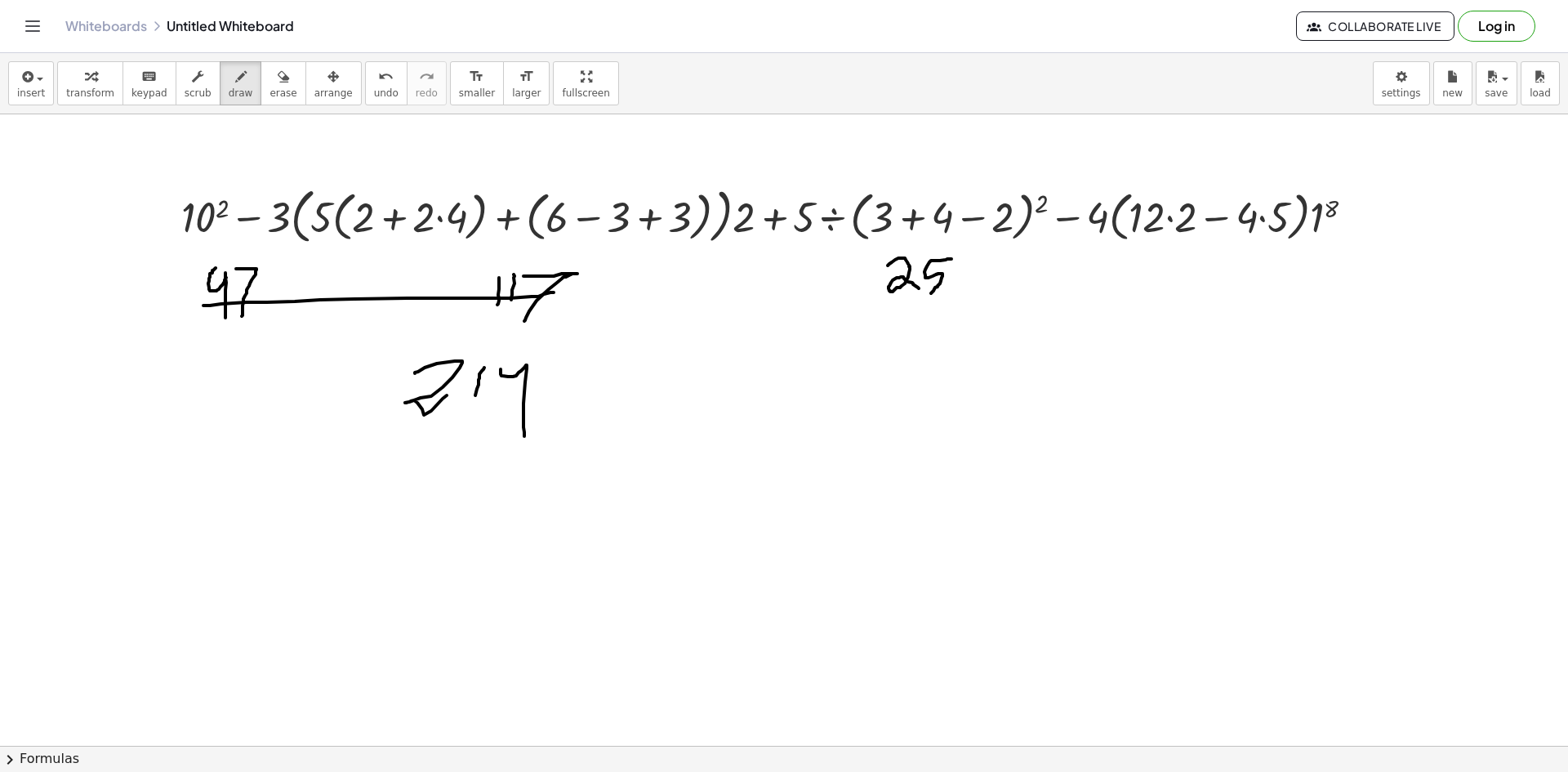
drag, startPoint x: 952, startPoint y: 260, endPoint x: 928, endPoint y: 294, distance: 41.6
drag, startPoint x: 1154, startPoint y: 265, endPoint x: 1169, endPoint y: 307, distance: 44.6
click at [270, 93] on span "erase" at bounding box center [283, 93] width 27 height 11
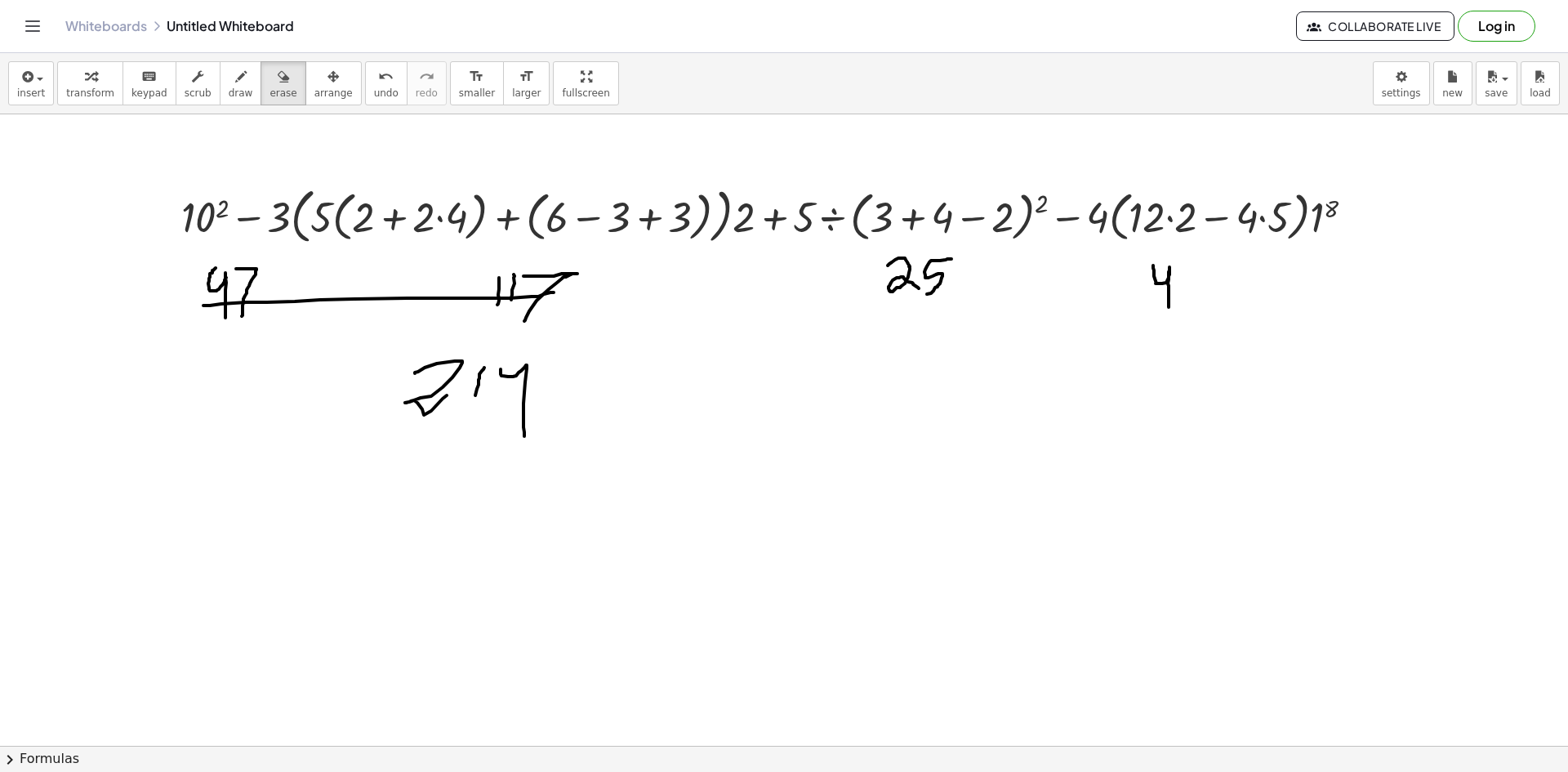
click at [236, 78] on button "draw" at bounding box center [241, 83] width 42 height 44
drag, startPoint x: 1176, startPoint y: 257, endPoint x: 1169, endPoint y: 275, distance: 19.3
drag, startPoint x: 1197, startPoint y: 259, endPoint x: 1195, endPoint y: 274, distance: 15.1
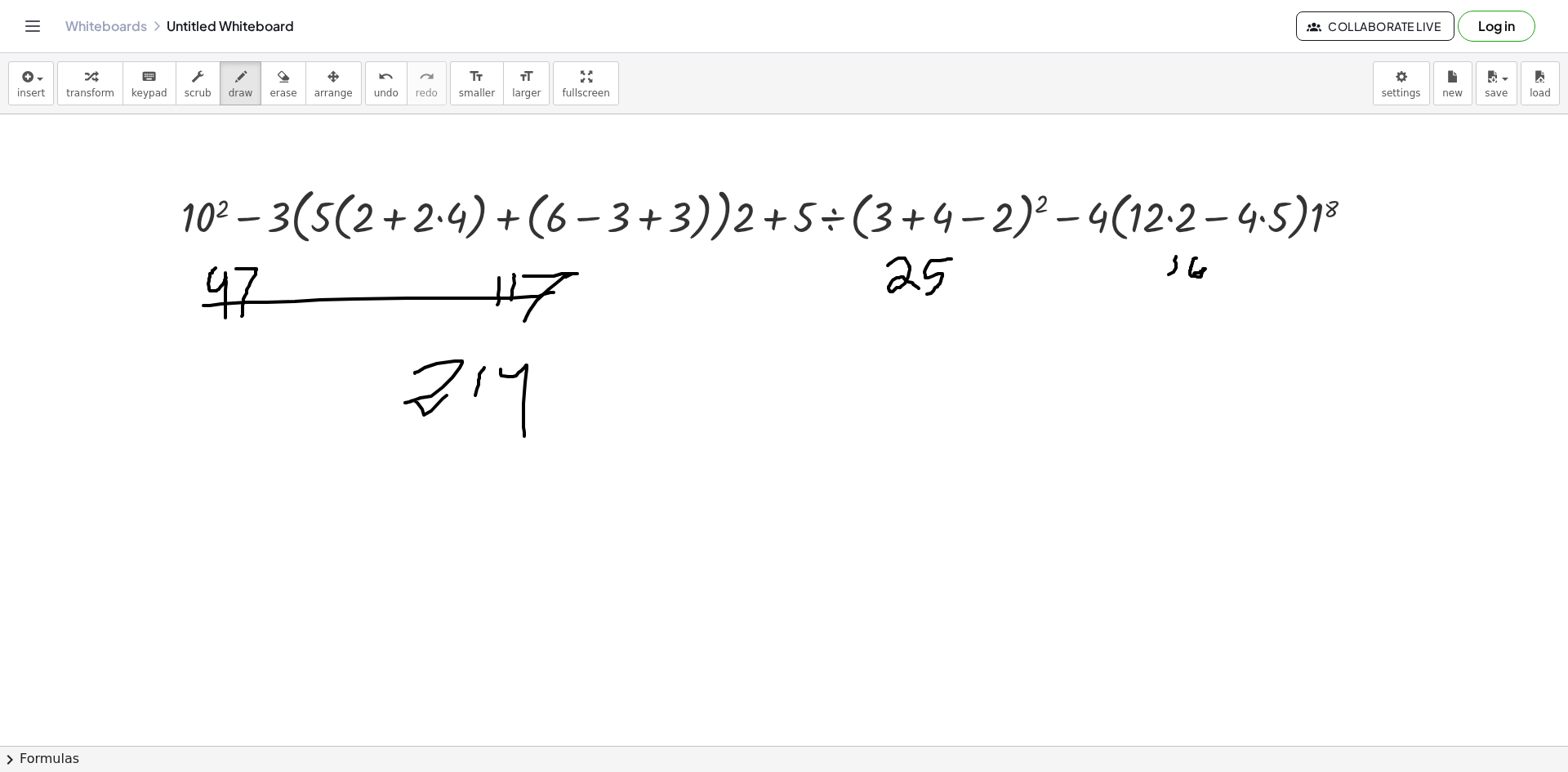
click at [274, 77] on div "button" at bounding box center [283, 76] width 27 height 19
drag, startPoint x: 851, startPoint y: 293, endPoint x: 1175, endPoint y: 286, distance: 324.1
